Goal: Find specific page/section: Find specific page/section

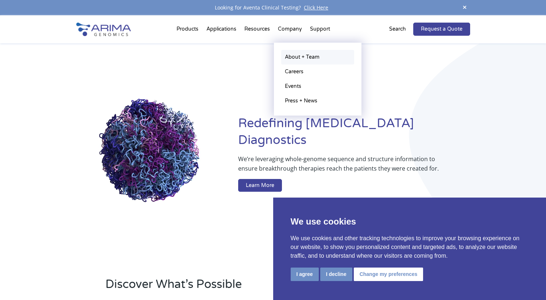
click at [304, 54] on link "About + Team" at bounding box center [317, 57] width 73 height 15
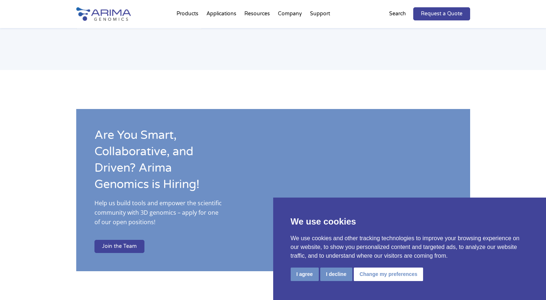
scroll to position [1064, 0]
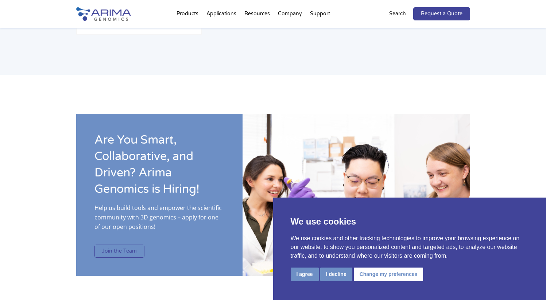
click at [129, 245] on link "Join the Team" at bounding box center [119, 251] width 50 height 13
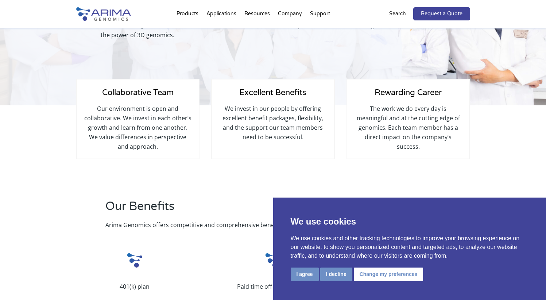
scroll to position [105, 0]
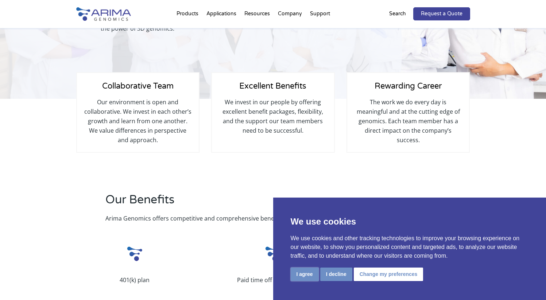
click at [306, 273] on button "I agree" at bounding box center [304, 274] width 28 height 13
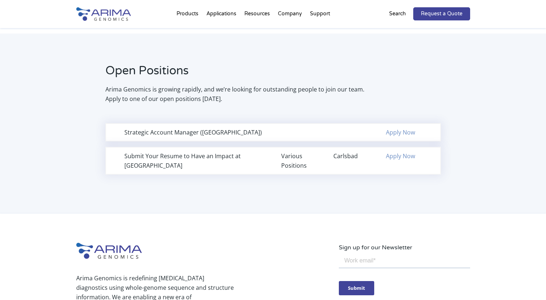
scroll to position [459, 0]
